Goal: Task Accomplishment & Management: Manage account settings

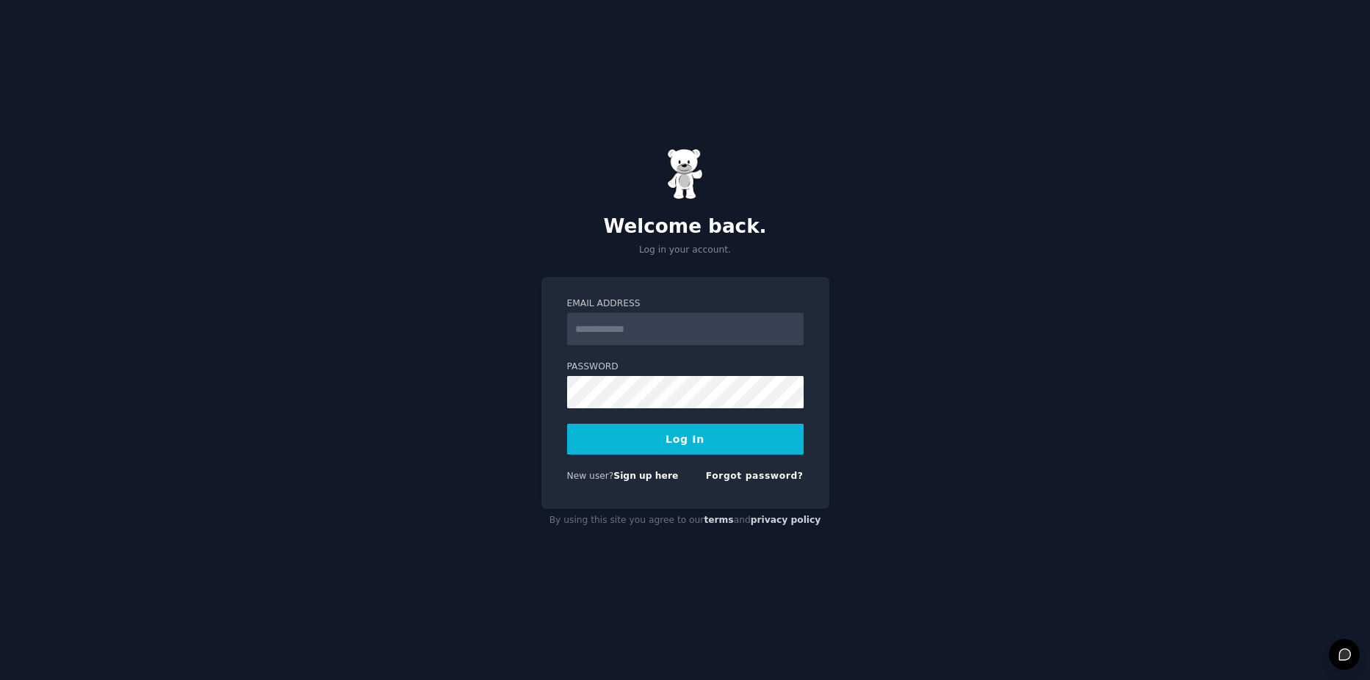
click at [675, 170] on img at bounding box center [685, 173] width 37 height 51
drag, startPoint x: 597, startPoint y: 185, endPoint x: 620, endPoint y: 185, distance: 23.5
click at [599, 185] on div "Welcome back. Log in your account." at bounding box center [686, 202] width 288 height 108
click at [657, 161] on div "Welcome back. Log in your account." at bounding box center [686, 202] width 288 height 108
click at [660, 175] on div "Welcome back. Log in your account." at bounding box center [686, 202] width 288 height 108
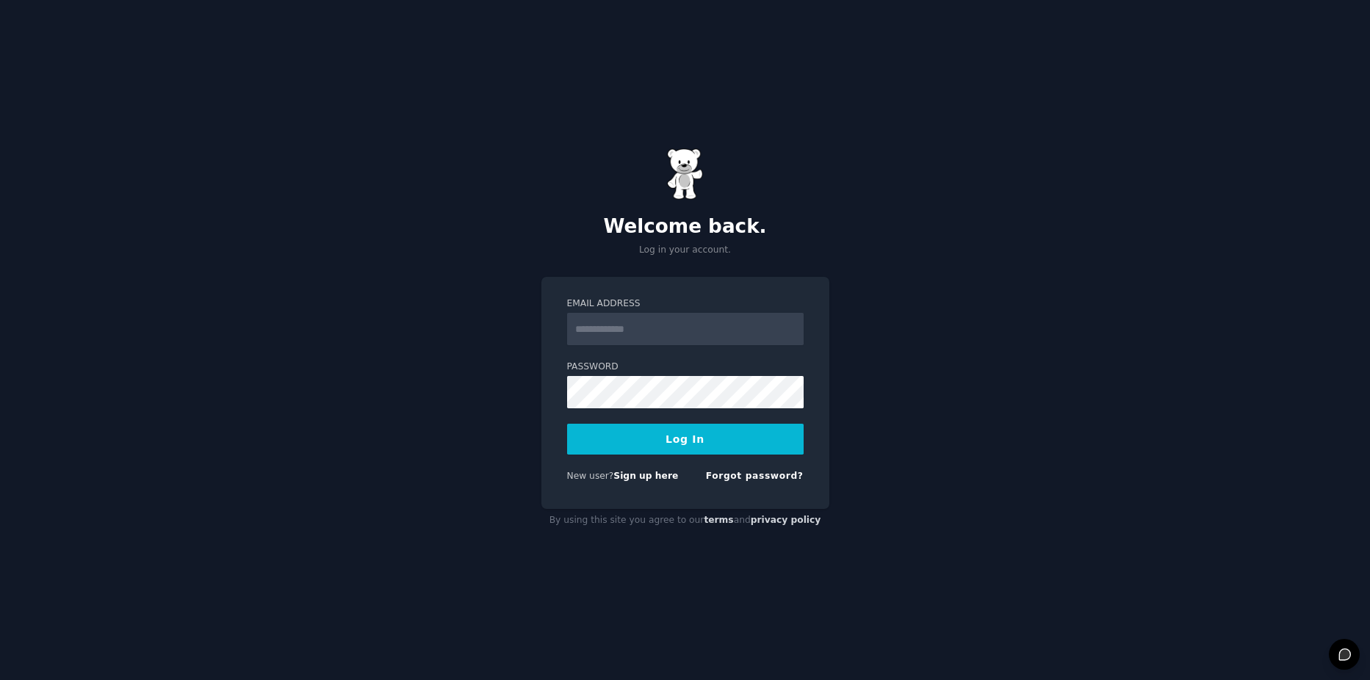
drag, startPoint x: 35, startPoint y: 1, endPoint x: 180, endPoint y: 58, distance: 156.1
click at [140, 109] on div "Welcome back. Log in your account. Email Address Password Log In New user? Sign…" at bounding box center [685, 340] width 1370 height 680
drag, startPoint x: 259, startPoint y: 0, endPoint x: 176, endPoint y: 66, distance: 106.1
click at [176, 66] on div "Welcome back. Log in your account. Email Address Password Log In New user? Sign…" at bounding box center [685, 340] width 1370 height 680
drag, startPoint x: 267, startPoint y: 0, endPoint x: 245, endPoint y: 70, distance: 73.0
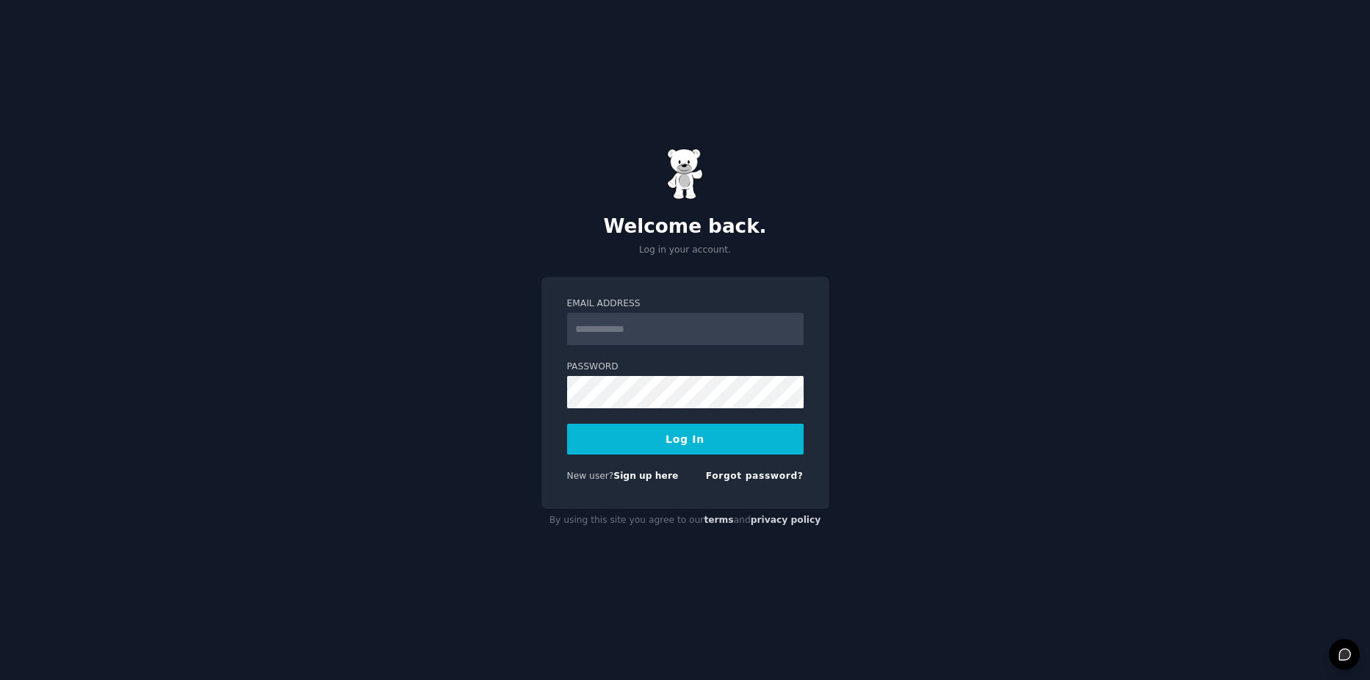
click at [245, 70] on div "Welcome back. Log in your account. Email Address Password Log In New user? Sign…" at bounding box center [685, 340] width 1370 height 680
drag, startPoint x: 420, startPoint y: 0, endPoint x: 607, endPoint y: 71, distance: 200.5
click at [580, 151] on div "Welcome back. Log in your account." at bounding box center [686, 202] width 288 height 108
click at [706, 519] on link "terms" at bounding box center [718, 520] width 29 height 10
